Goal: Information Seeking & Learning: Learn about a topic

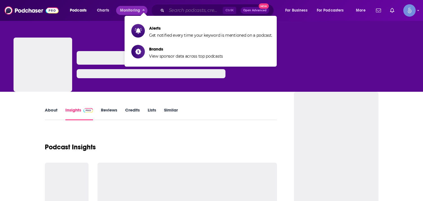
click at [179, 11] on input "Search podcasts, credits, & more..." at bounding box center [195, 10] width 56 height 9
paste input "The [MEDICAL_DATA] Podcast"
type input "The [MEDICAL_DATA] Podcast"
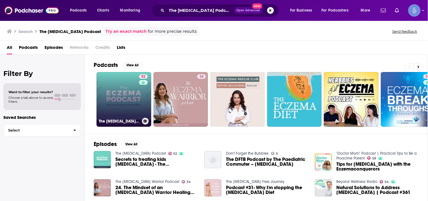
click at [127, 99] on link "52 The [MEDICAL_DATA] Podcast" at bounding box center [123, 99] width 55 height 55
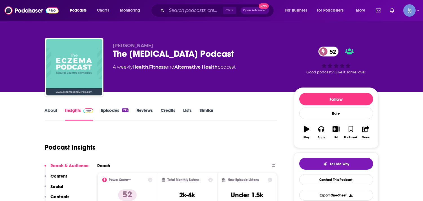
scroll to position [25, 0]
